Goal: Task Accomplishment & Management: Use online tool/utility

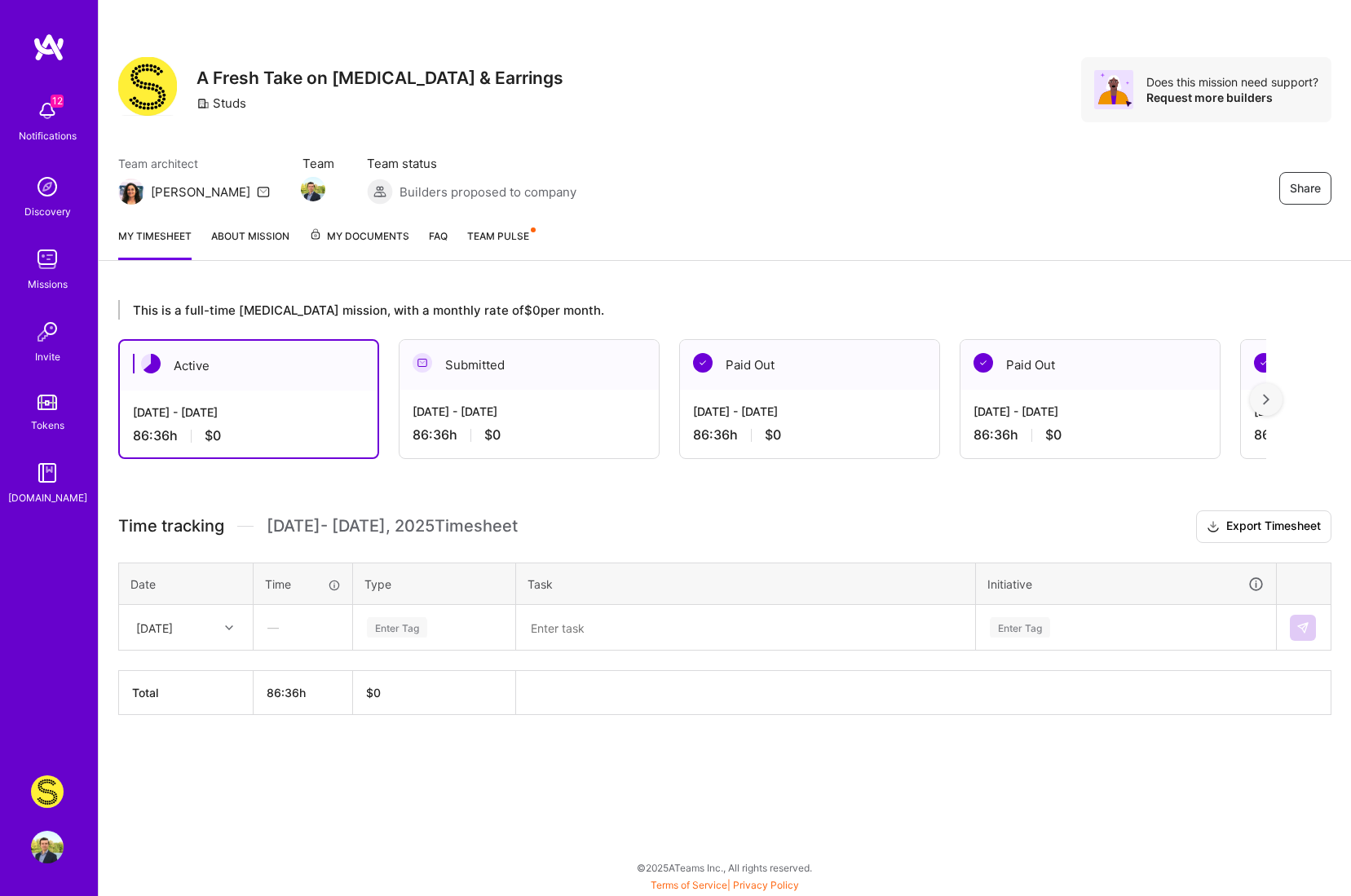
click at [545, 395] on div "[DATE] - [DATE] 86:36 h $0" at bounding box center [529, 423] width 259 height 67
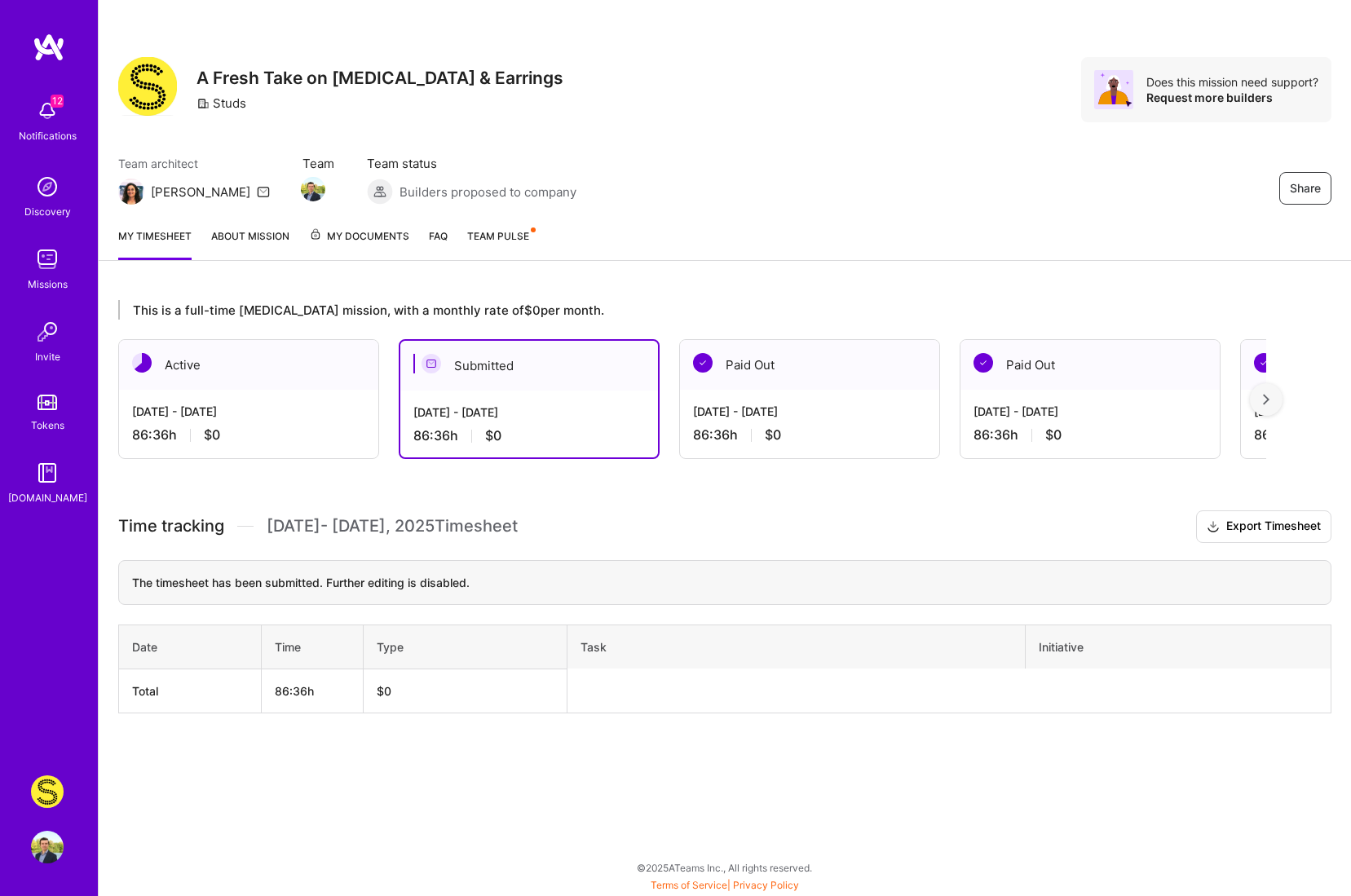
click at [256, 240] on link "About Mission" at bounding box center [250, 244] width 78 height 33
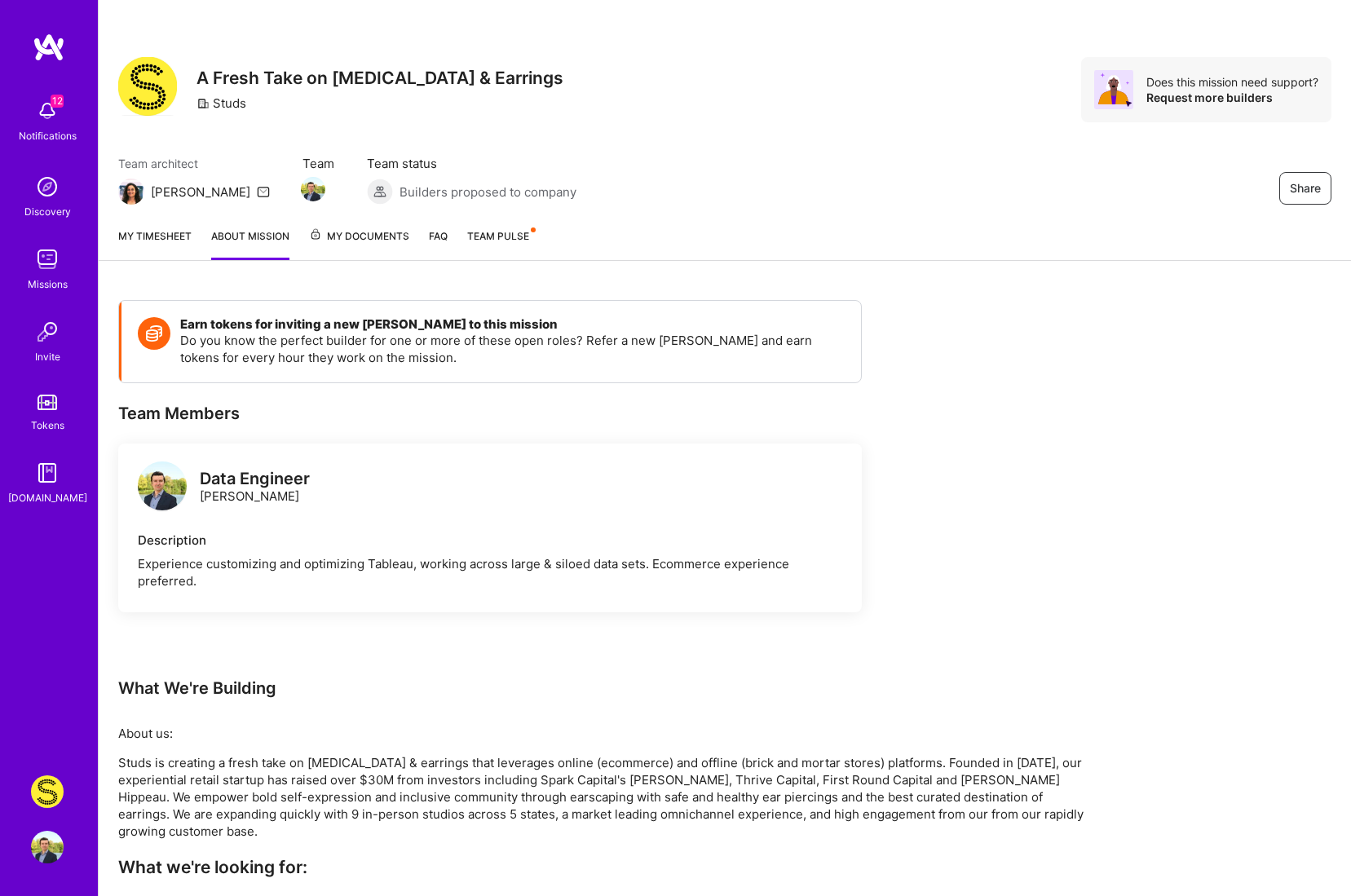
click at [362, 237] on span "My Documents" at bounding box center [359, 236] width 100 height 18
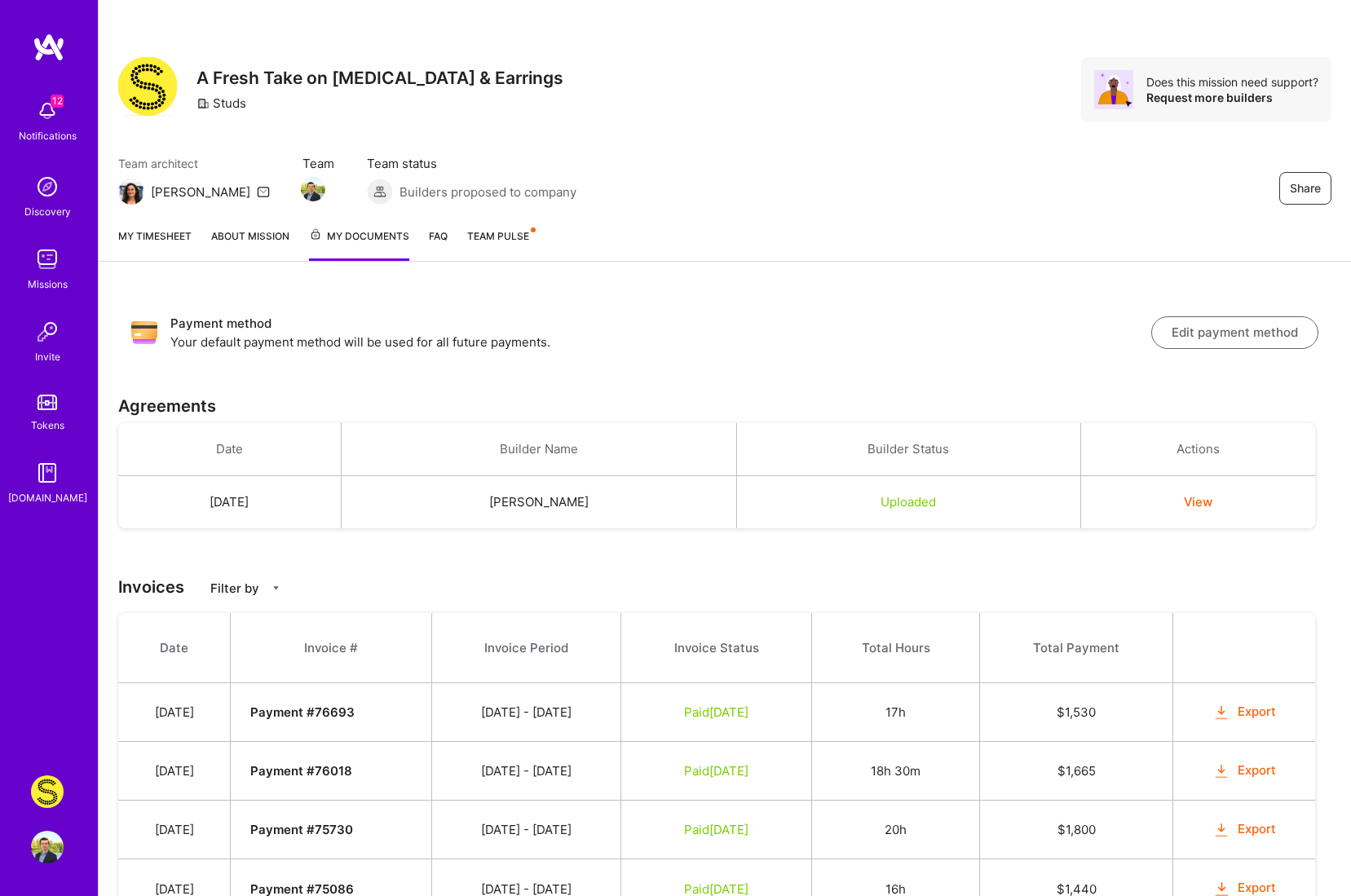
click at [173, 230] on link "My timesheet" at bounding box center [155, 244] width 73 height 33
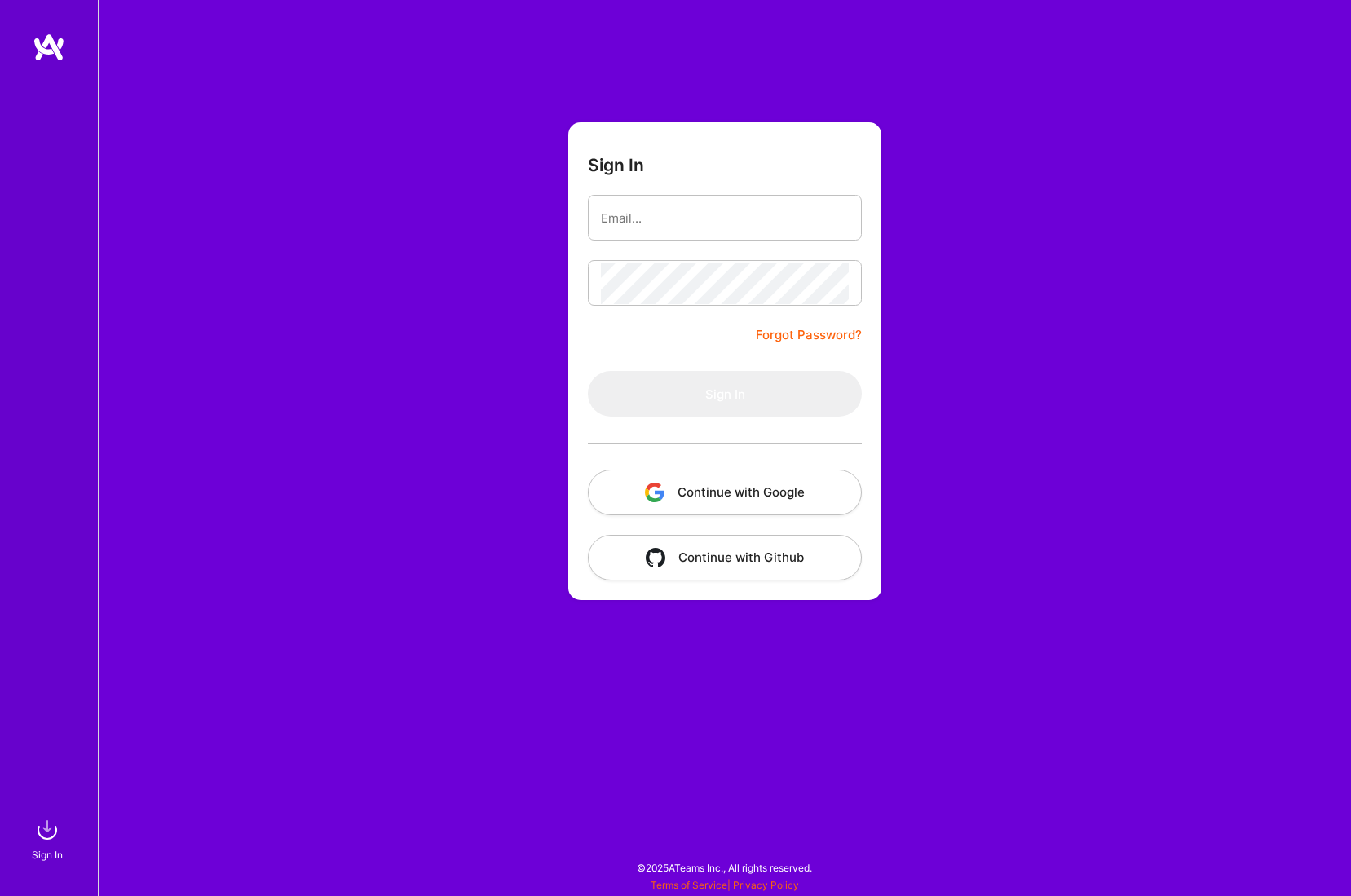
click at [753, 495] on button "Continue with Google" at bounding box center [725, 492] width 274 height 46
